Goal: Navigation & Orientation: Find specific page/section

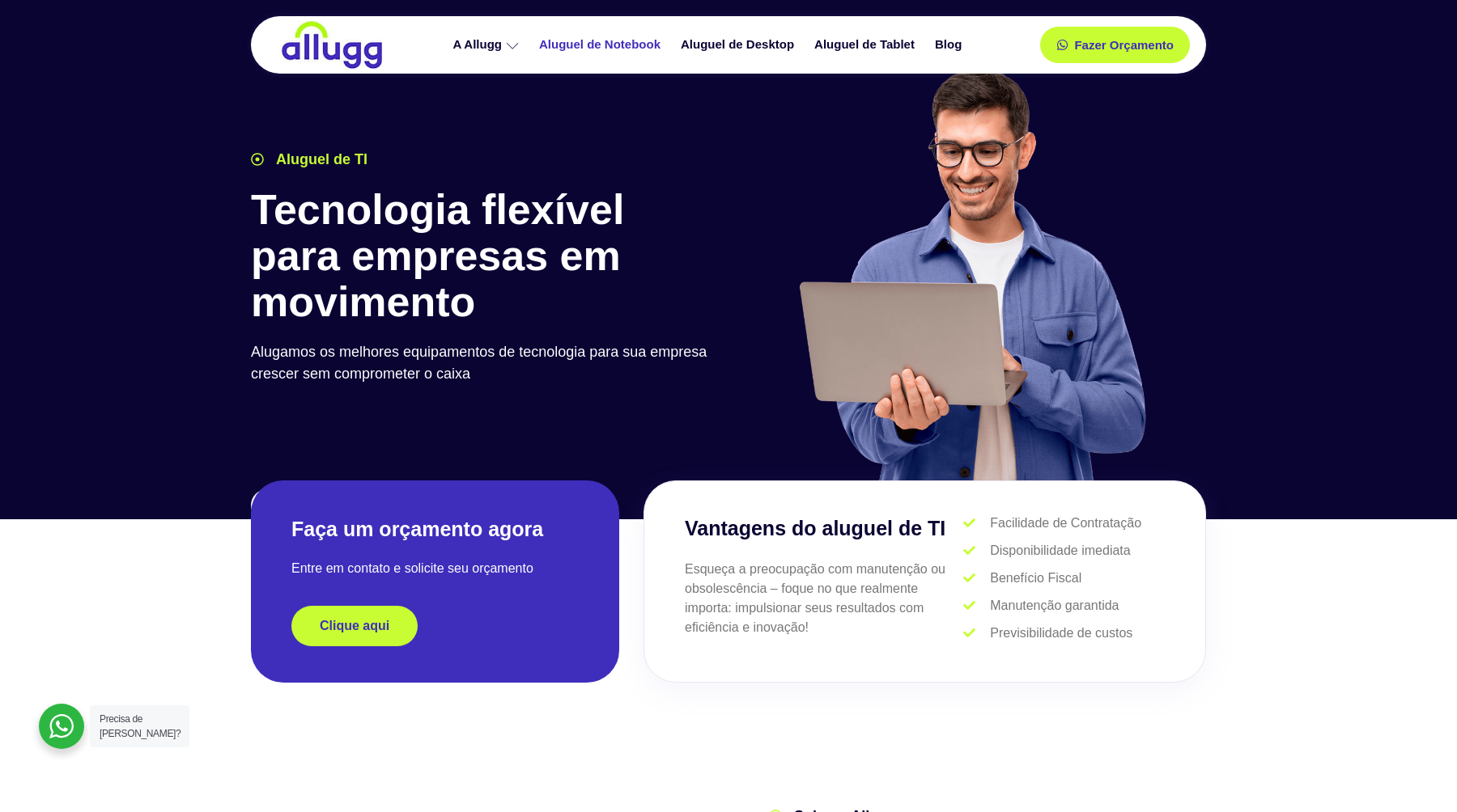
click at [594, 50] on link "Aluguel de Notebook" at bounding box center [602, 45] width 141 height 28
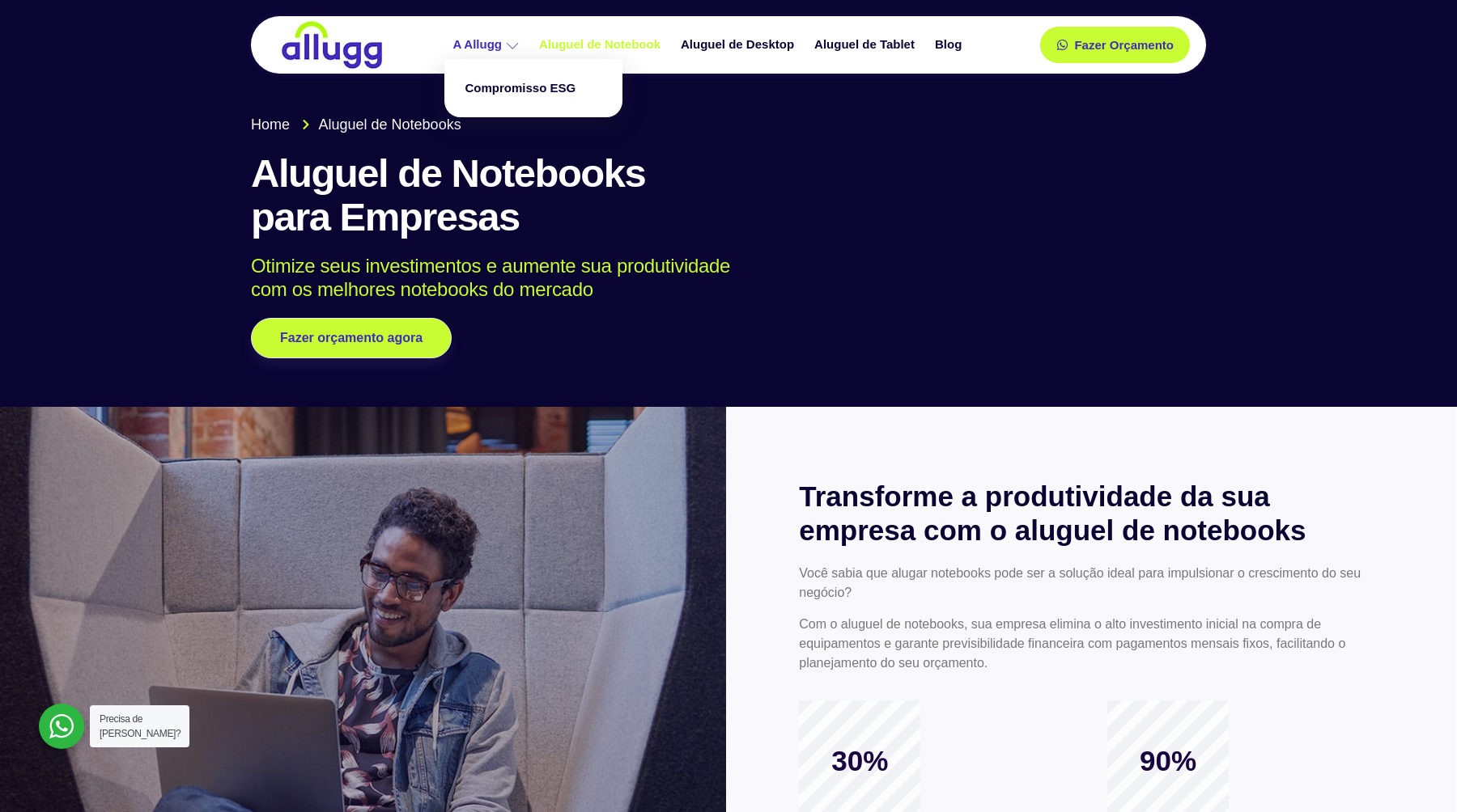
click at [515, 47] on icon at bounding box center [512, 46] width 12 height 12
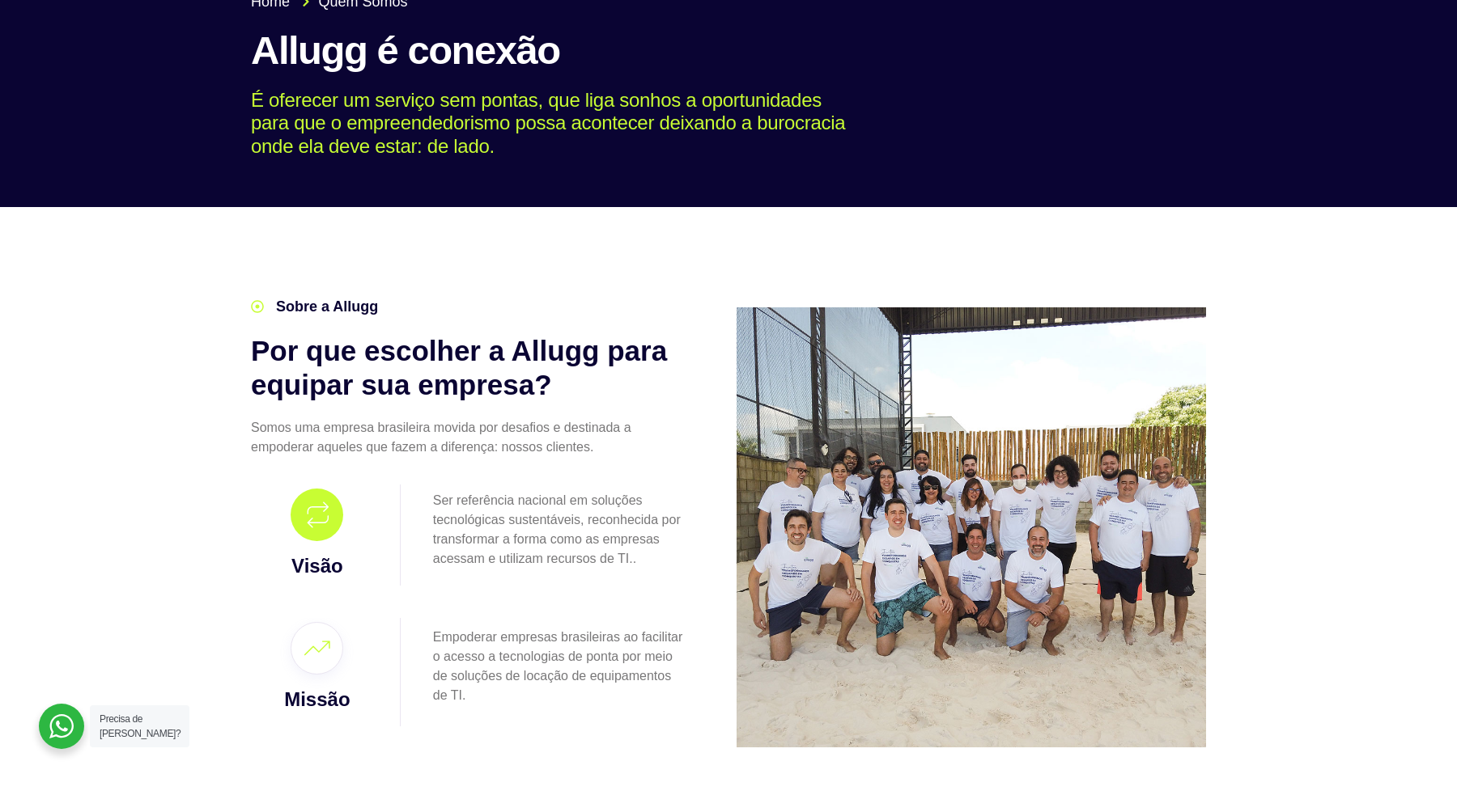
scroll to position [128, 0]
